Goal: Book appointment/travel/reservation

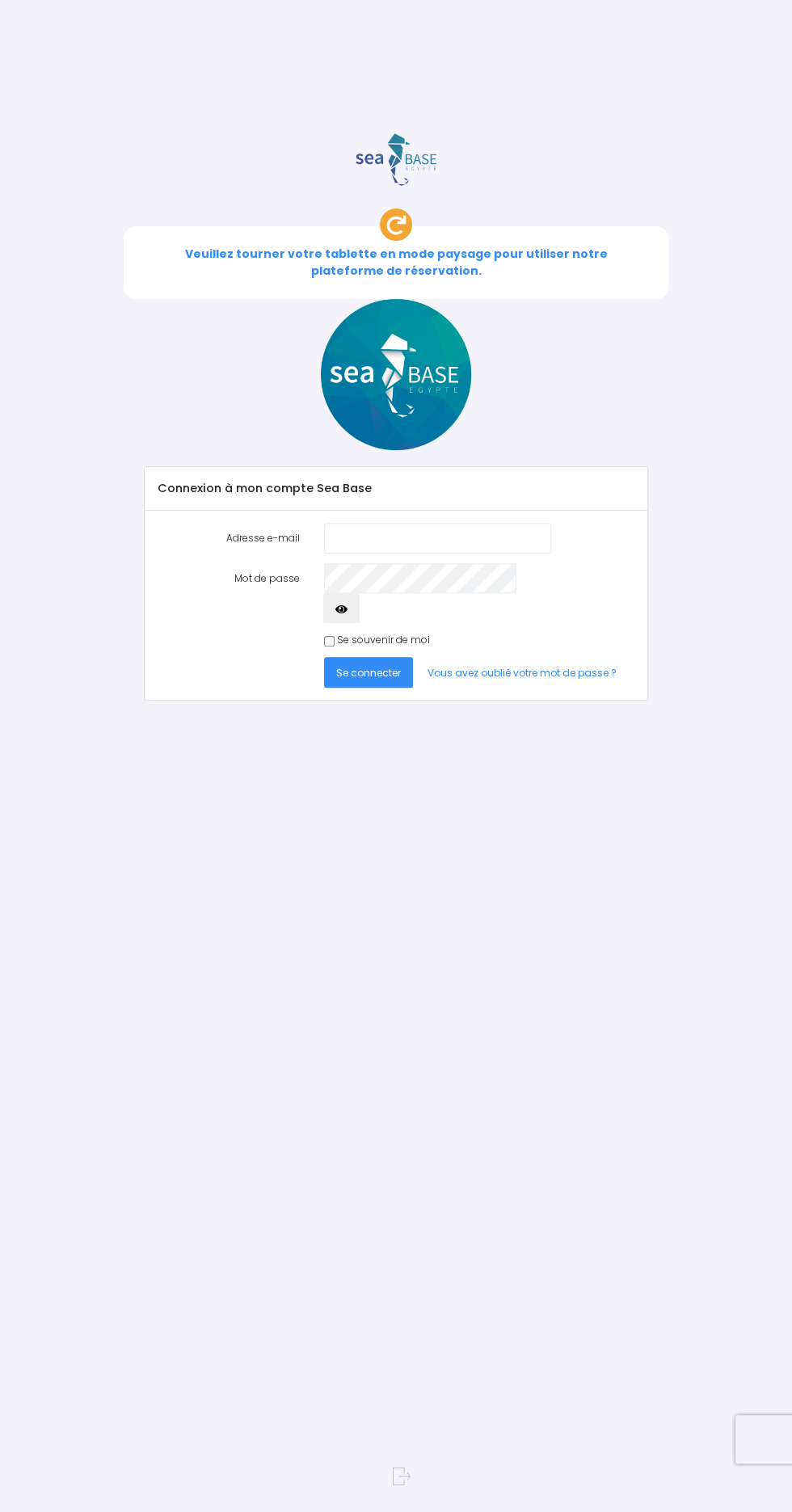
click at [349, 523] on input "Adresse e-mail" at bounding box center [437, 537] width 227 height 30
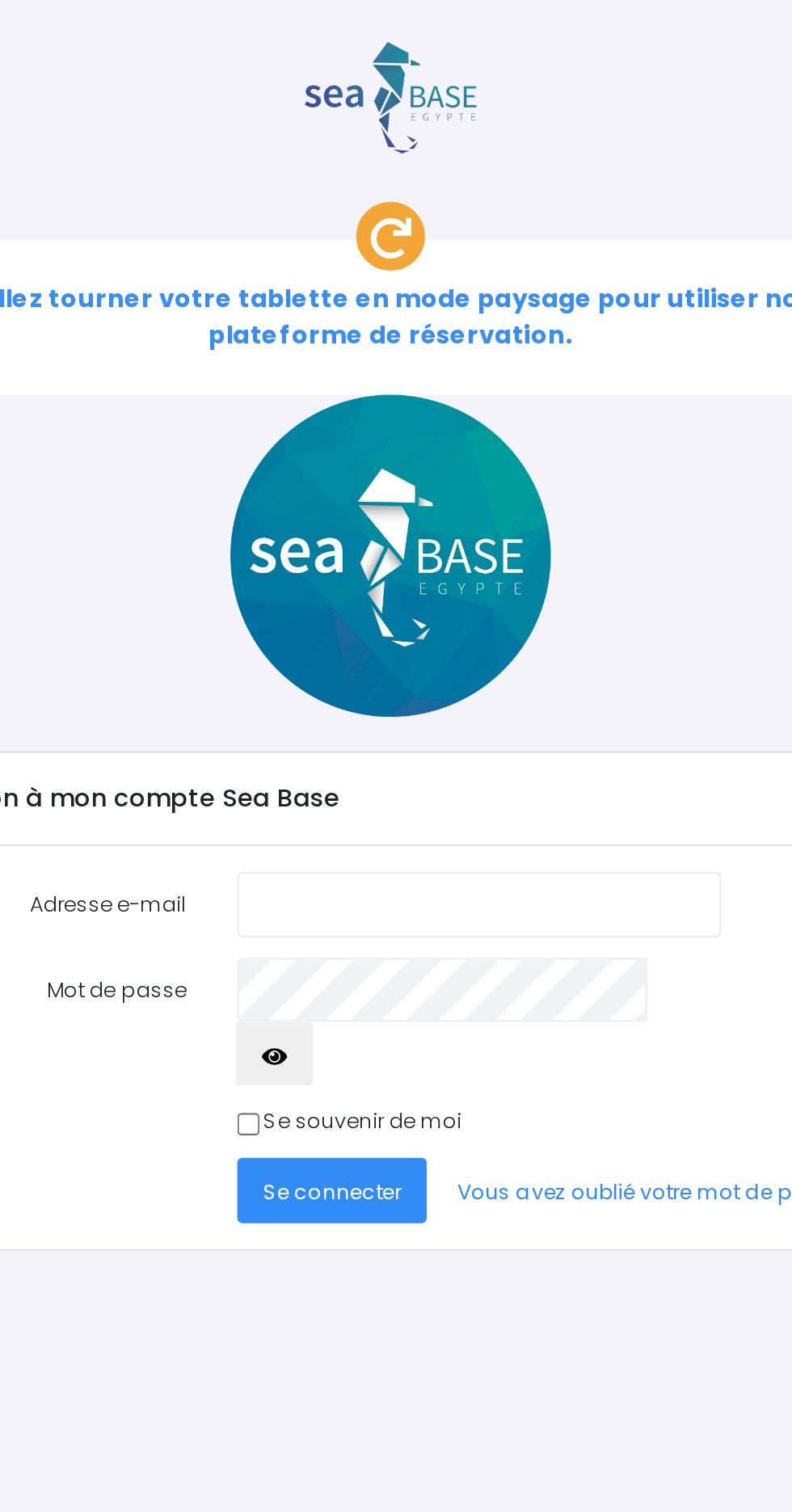
type input "indoniam@aol.com"
click at [344, 666] on span "Se connecter" at bounding box center [368, 673] width 65 height 14
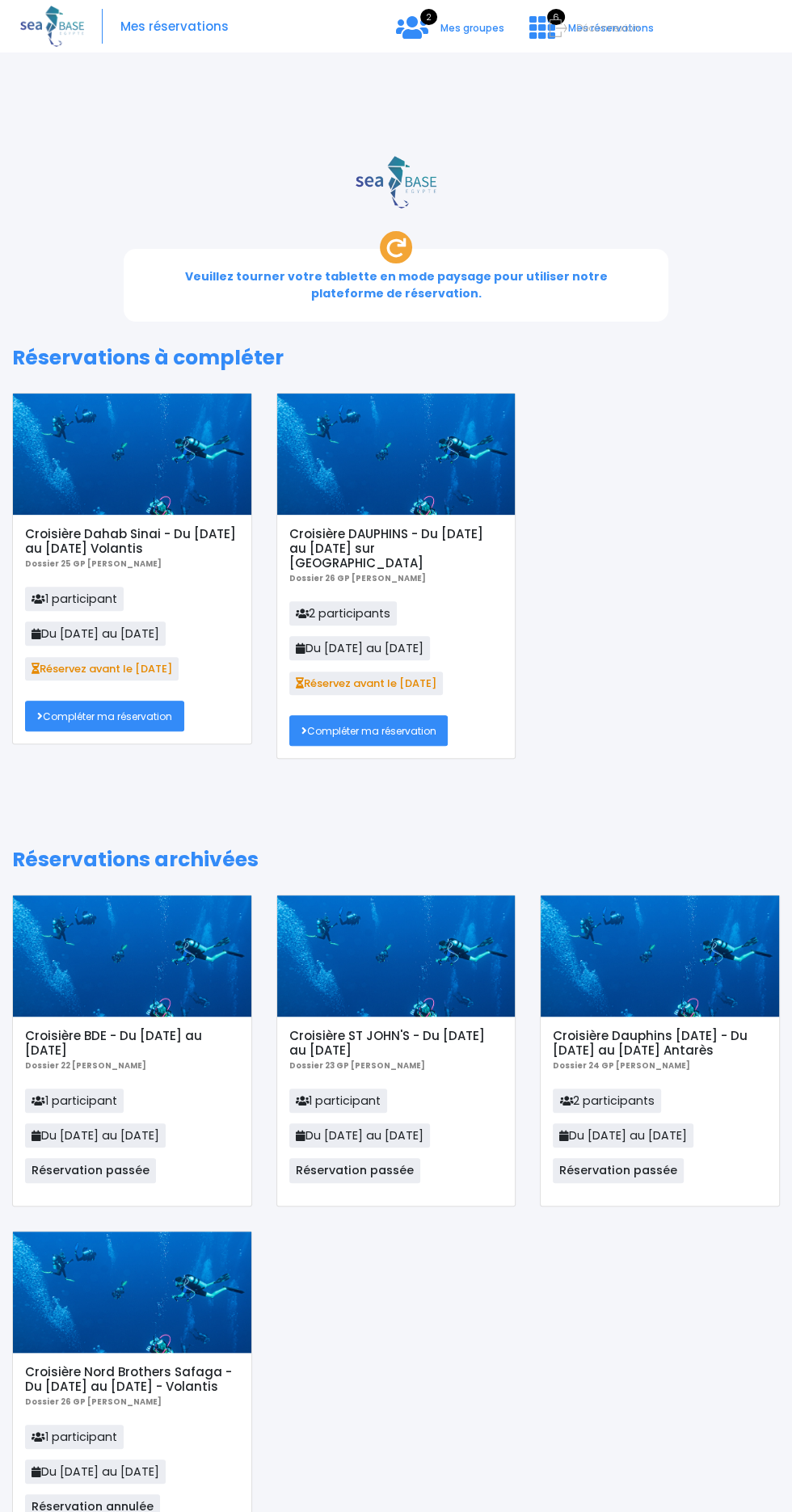
click at [155, 701] on link "Compléter ma réservation" at bounding box center [104, 716] width 159 height 30
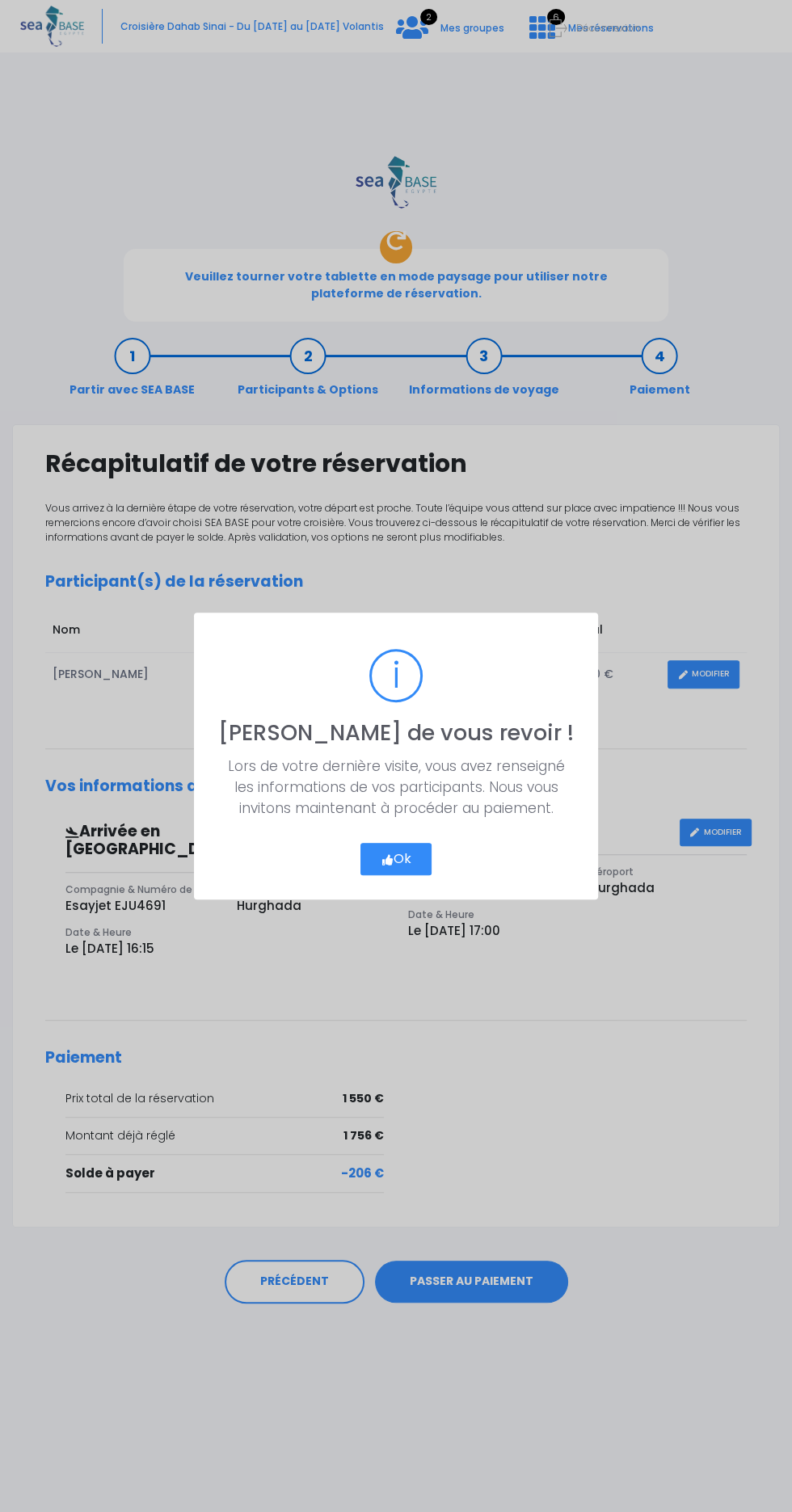
click at [400, 857] on button "Ok" at bounding box center [396, 859] width 72 height 32
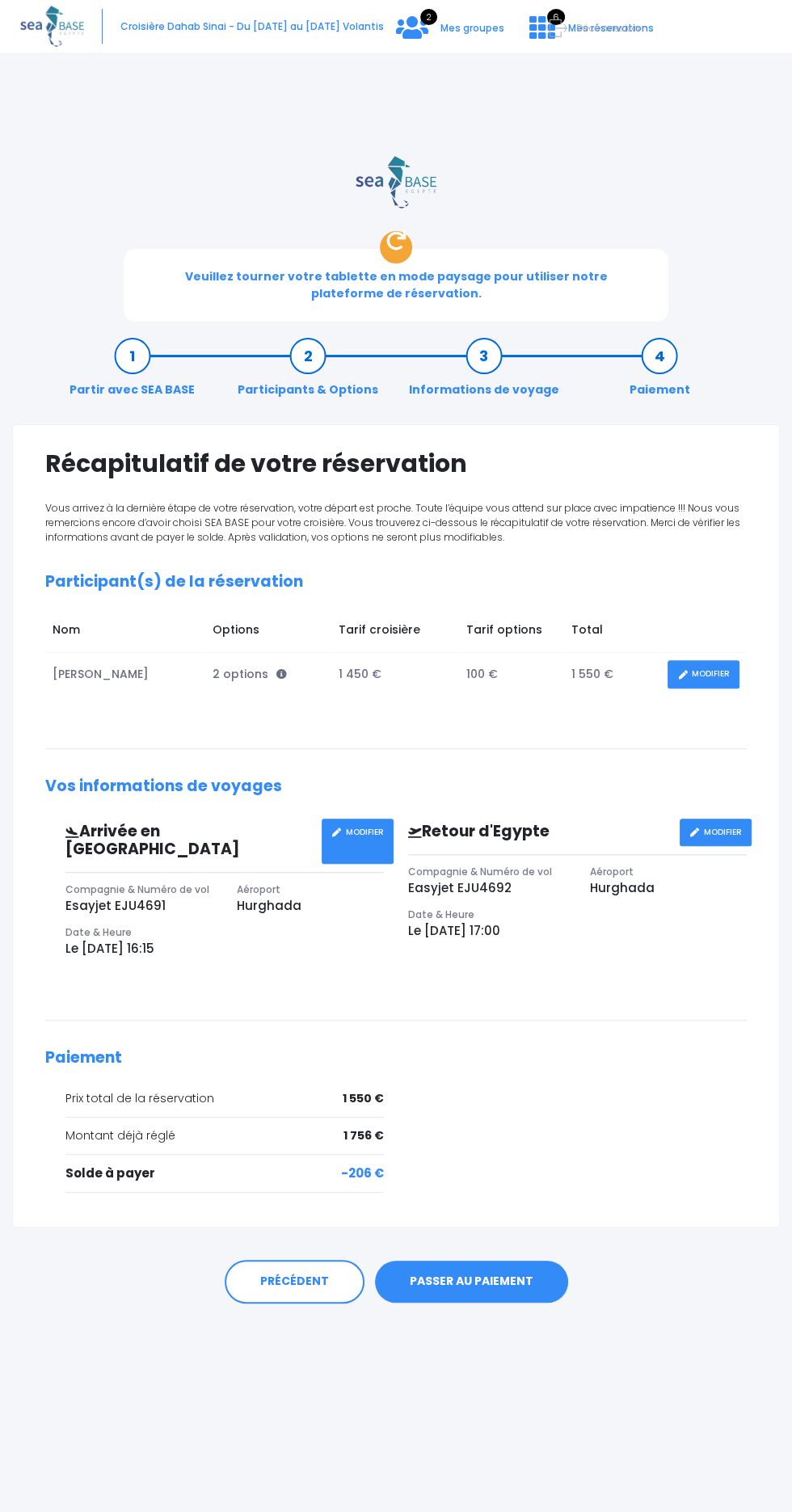
click at [553, 1261] on link "PASSER AU PAIEMENT" at bounding box center [471, 1282] width 193 height 42
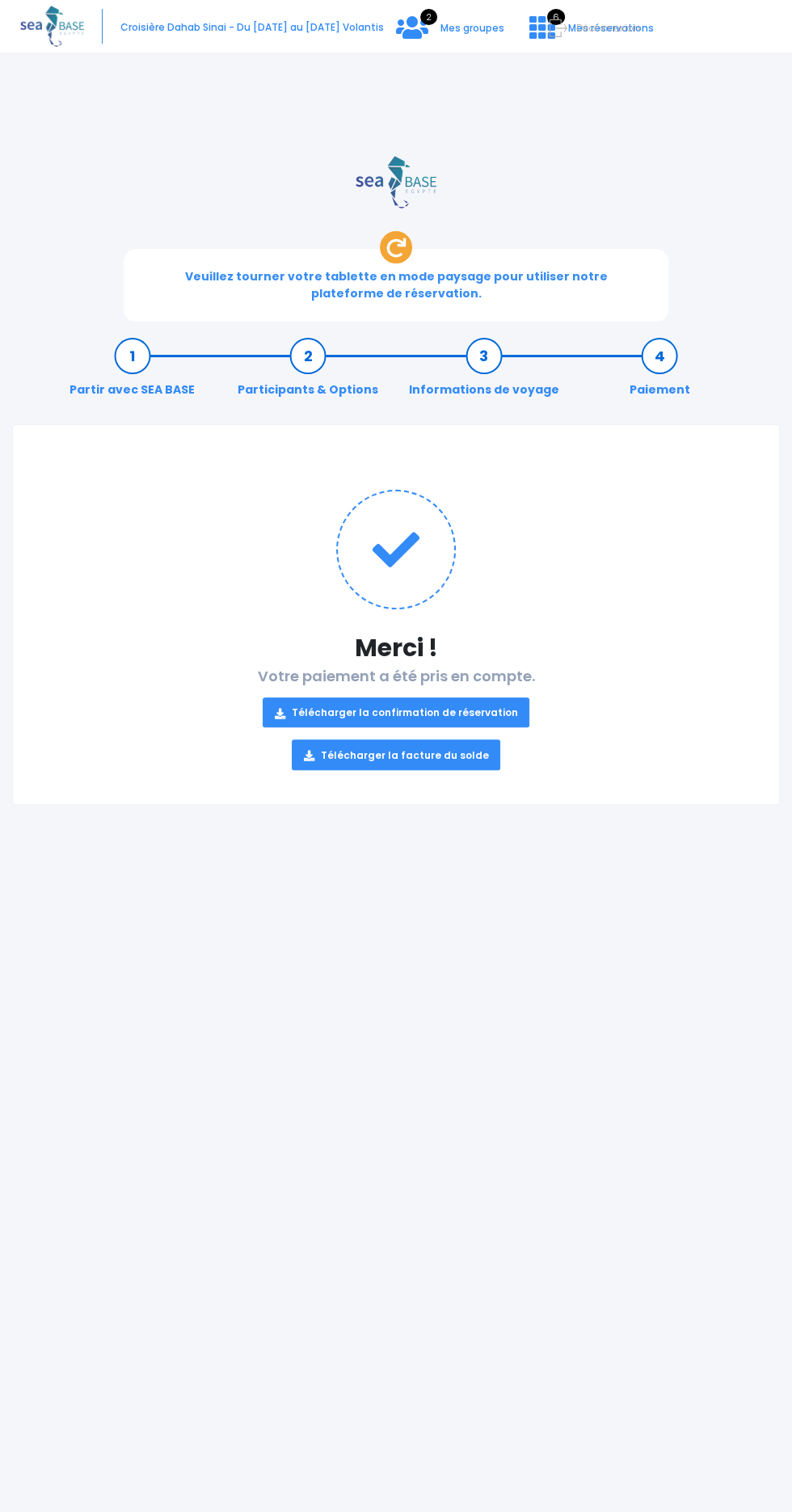
click at [328, 698] on link "Télécharger la confirmation de réservation" at bounding box center [396, 712] width 268 height 30
click at [341, 698] on link "Télécharger la confirmation de réservation" at bounding box center [396, 712] width 268 height 30
click at [579, 32] on form "Déconnexion" at bounding box center [696, 26] width 280 height 18
click at [584, 39] on link "6 Mes réservations" at bounding box center [590, 33] width 147 height 14
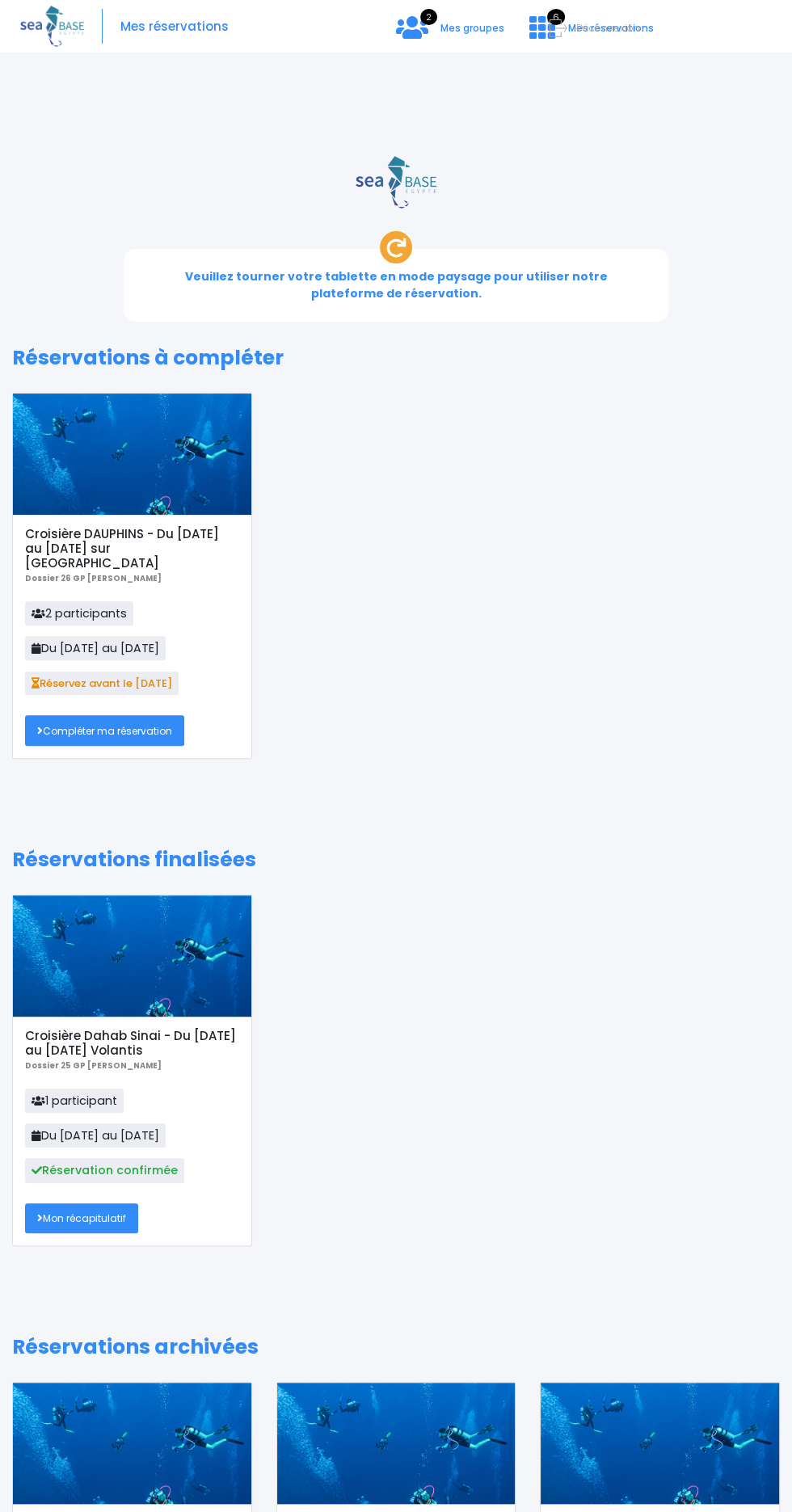
click at [104, 716] on link "Compléter ma réservation" at bounding box center [104, 730] width 159 height 30
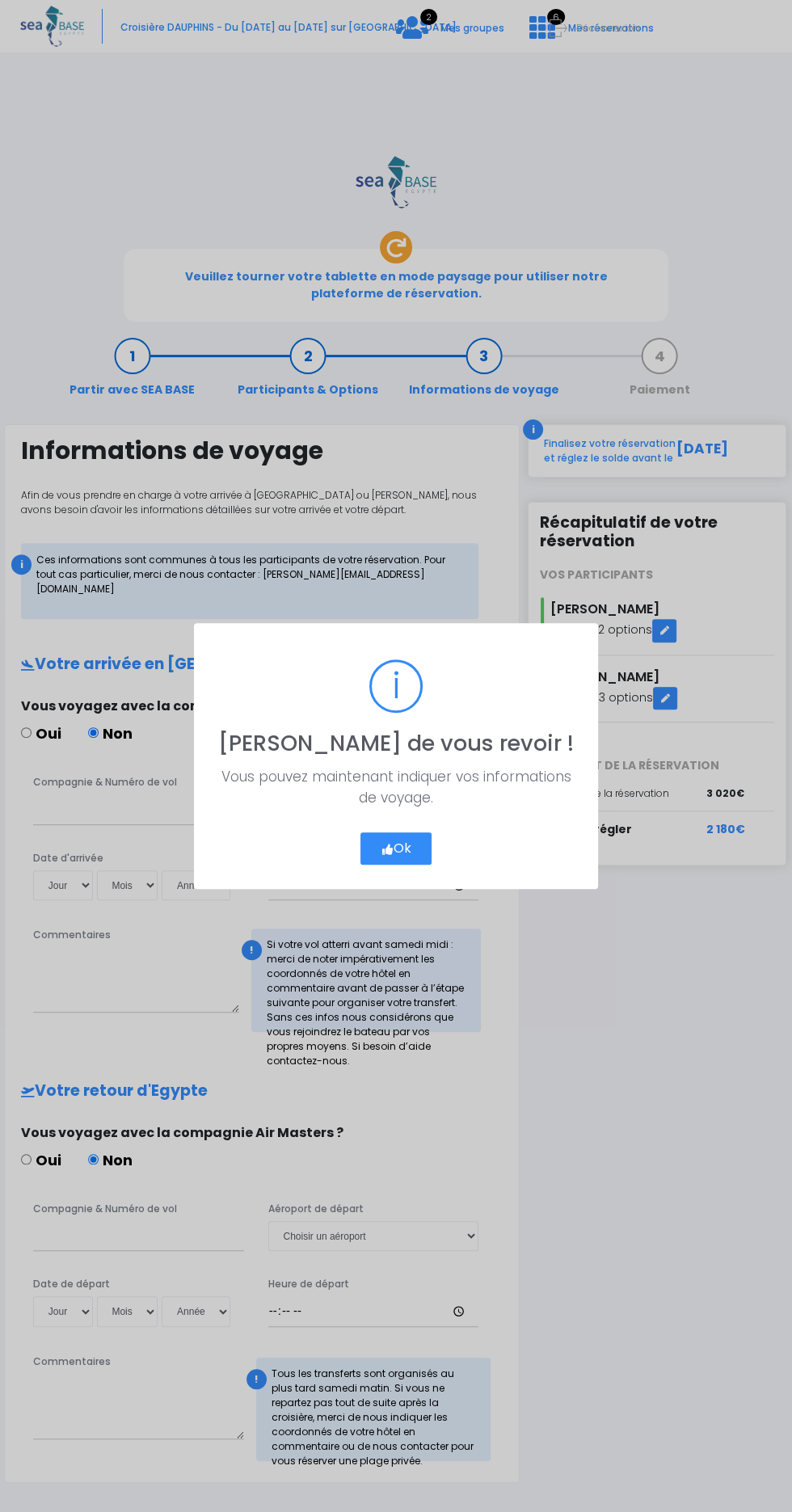
click at [393, 851] on button "Ok" at bounding box center [396, 849] width 72 height 32
